Goal: Task Accomplishment & Management: Use online tool/utility

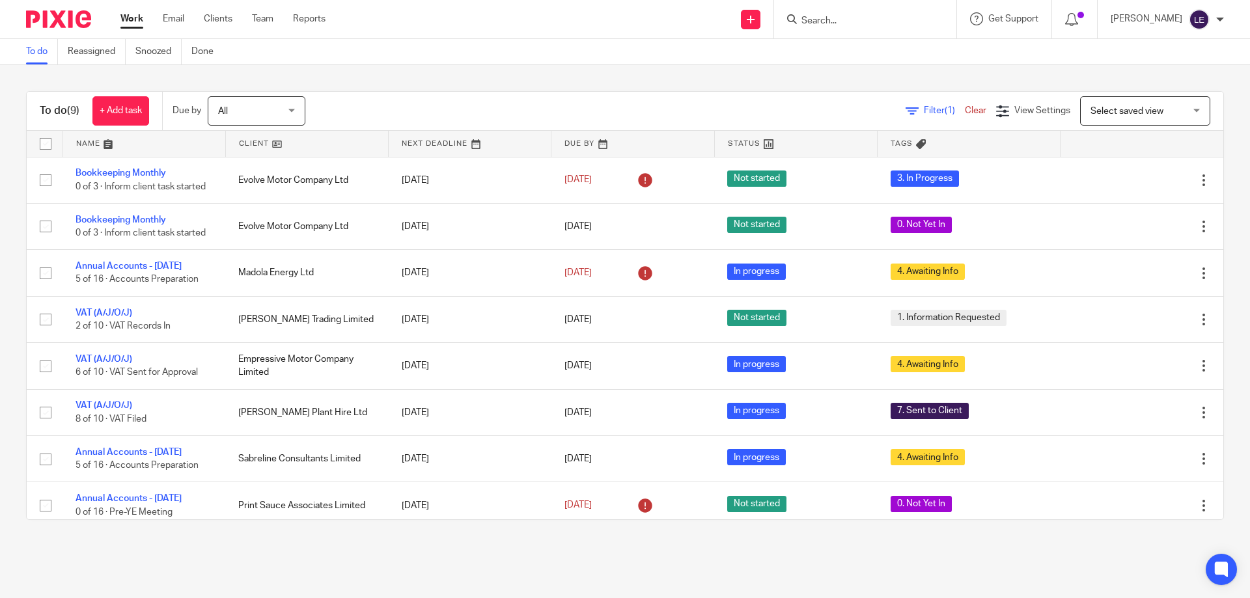
click at [893, 27] on form at bounding box center [869, 19] width 139 height 16
click at [855, 18] on input "Search" at bounding box center [858, 22] width 117 height 12
type input "KILEX"
click at [855, 40] on div "Kilex Serviced Accommodation Ltd Kilex Rental Properties Ltd" at bounding box center [886, 61] width 199 height 61
click at [865, 55] on link at bounding box center [886, 51] width 178 height 20
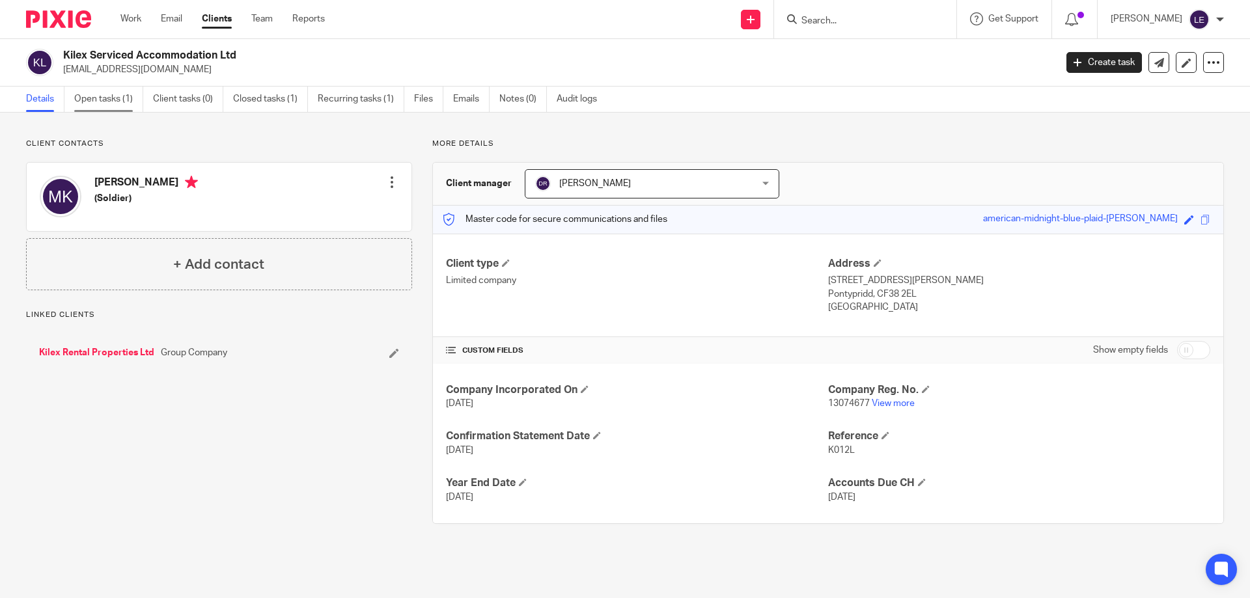
click at [129, 95] on link "Open tasks (1)" at bounding box center [108, 99] width 69 height 25
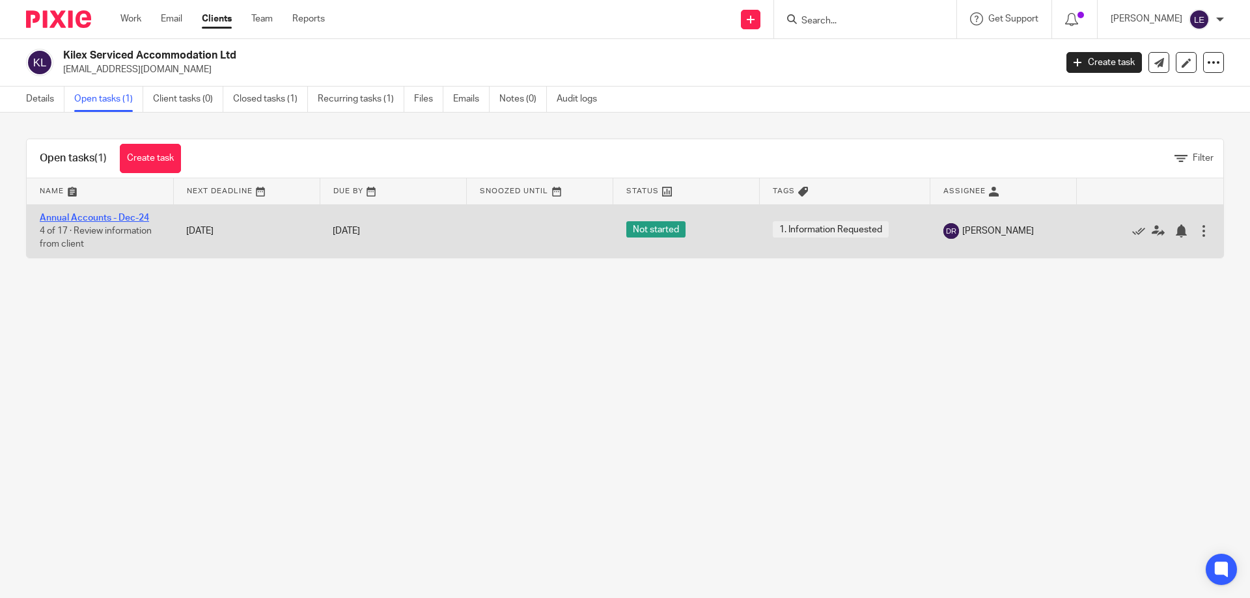
click at [107, 216] on link "Annual Accounts - Dec-24" at bounding box center [94, 218] width 109 height 9
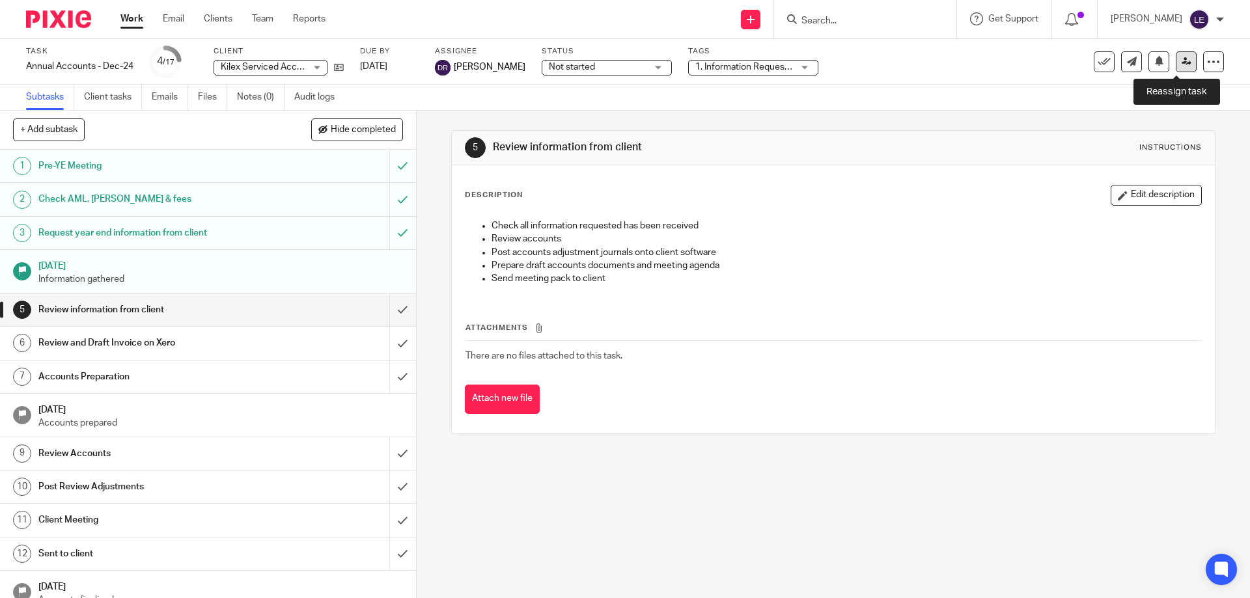
click at [1182, 59] on icon at bounding box center [1187, 62] width 10 height 10
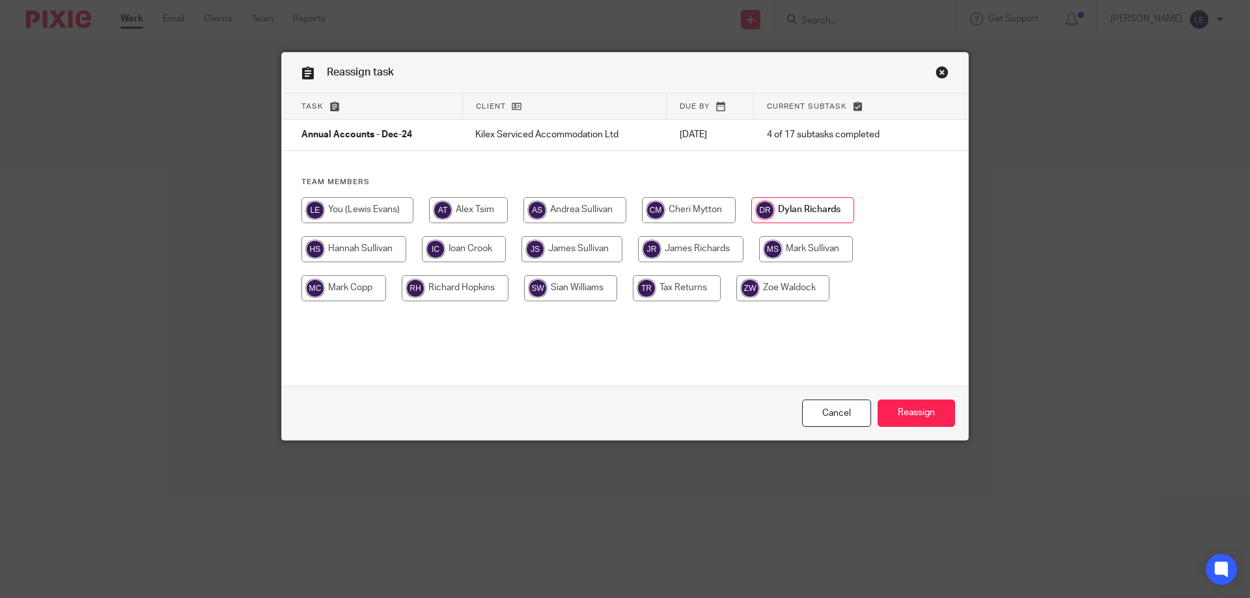
click at [357, 206] on input "radio" at bounding box center [357, 210] width 112 height 26
radio input "true"
click at [917, 400] on input "Reassign" at bounding box center [916, 414] width 77 height 28
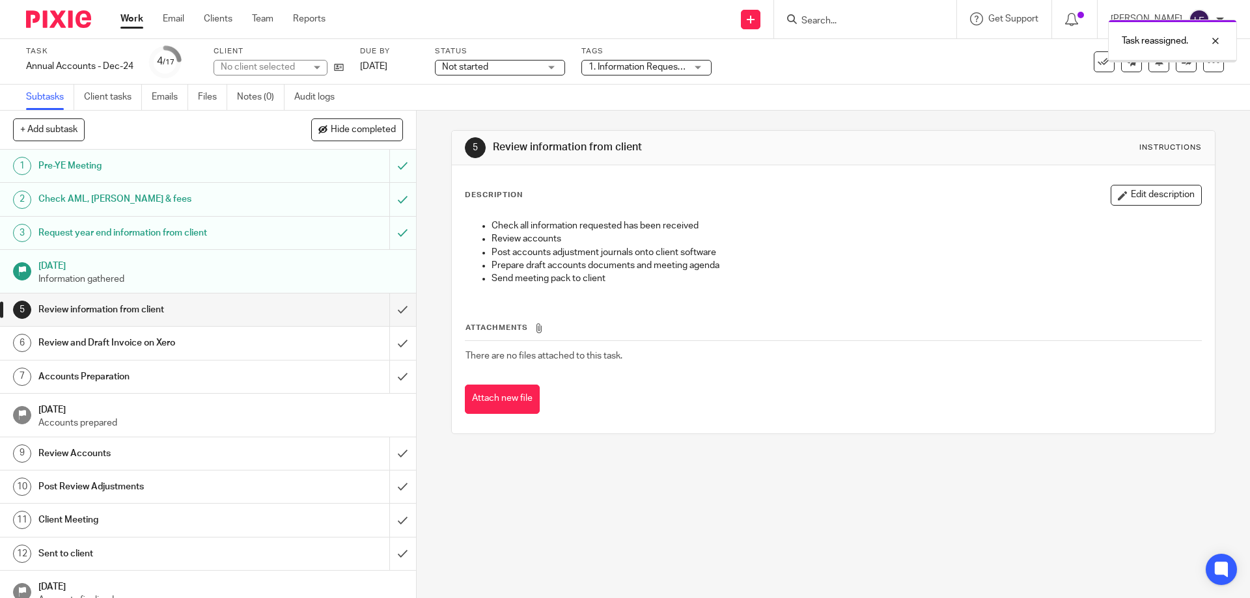
click at [115, 21] on div "Work Email Clients Team Reports Work Email Clients Team Reports Settings" at bounding box center [226, 19] width 238 height 38
click at [130, 21] on link "Work" at bounding box center [131, 18] width 23 height 13
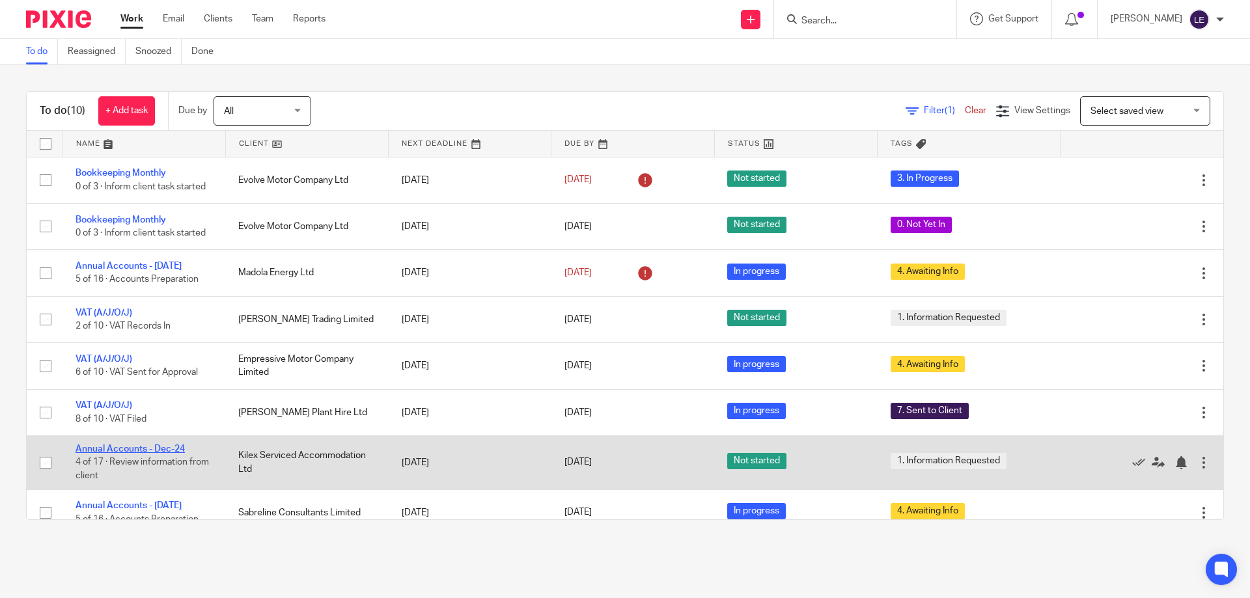
click at [148, 454] on link "Annual Accounts - Dec-24" at bounding box center [130, 449] width 109 height 9
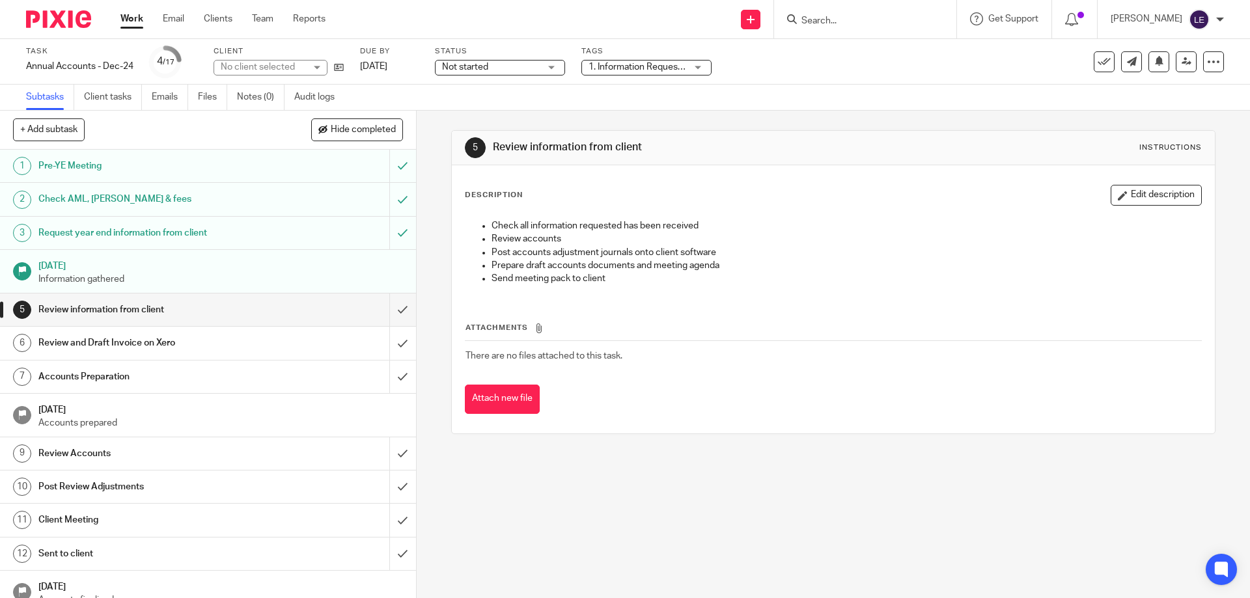
scroll to position [65, 0]
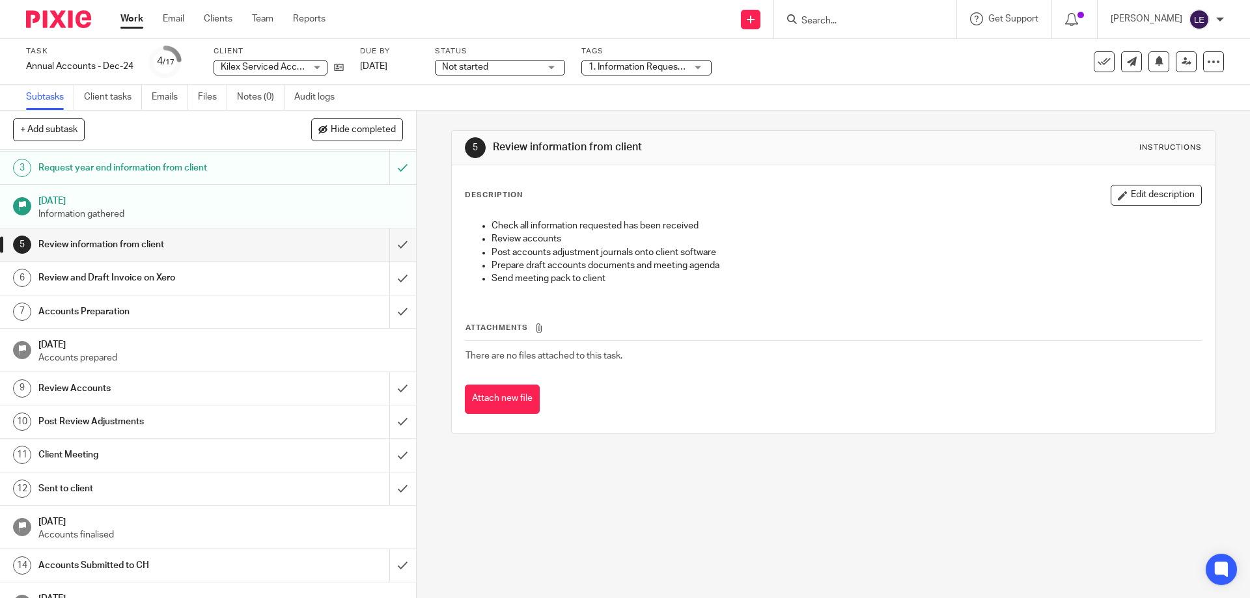
click at [126, 21] on link "Work" at bounding box center [131, 18] width 23 height 13
